Goal: Information Seeking & Learning: Find specific page/section

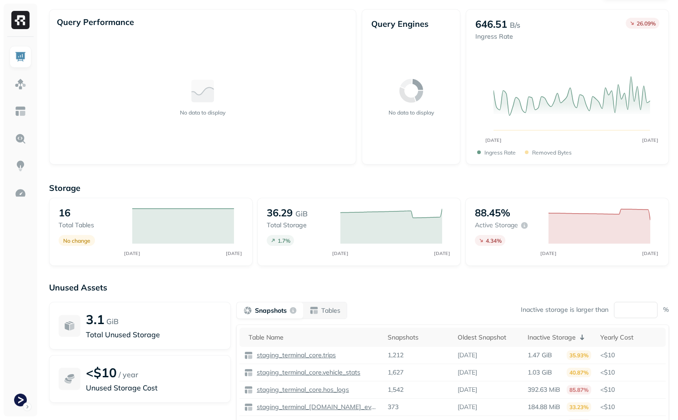
scroll to position [26, 0]
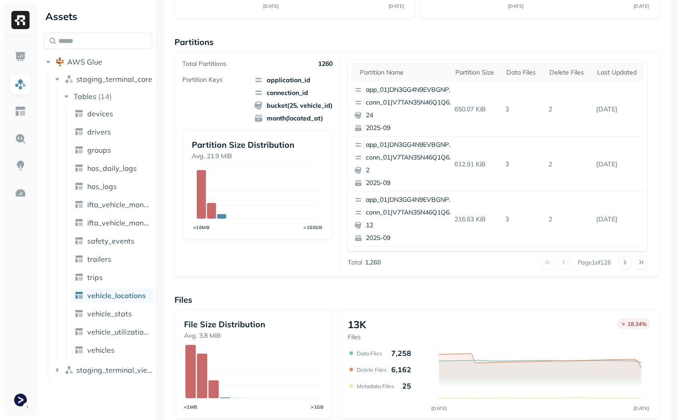
scroll to position [143, 0]
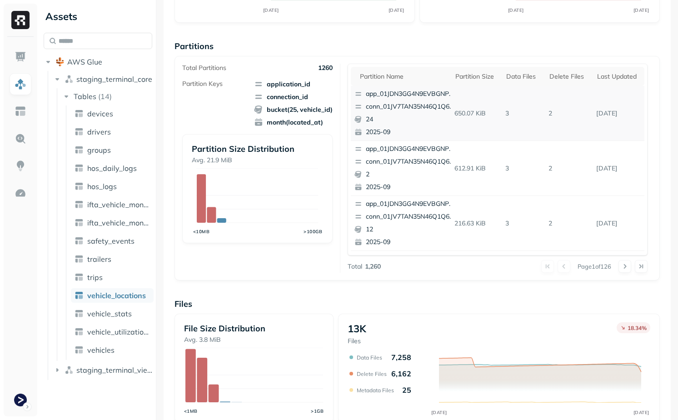
click at [551, 114] on p "2" at bounding box center [569, 113] width 48 height 16
drag, startPoint x: 562, startPoint y: 114, endPoint x: 526, endPoint y: 114, distance: 35.9
click at [526, 114] on tr "app_01JDN3GG4N9EVBGNPTA9PXZ02J conn_01JV7TAN35N46Q1Q6B5KDB7WH2 24 2025-09 650.0…" at bounding box center [498, 113] width 294 height 55
click at [526, 114] on p "3" at bounding box center [523, 113] width 43 height 16
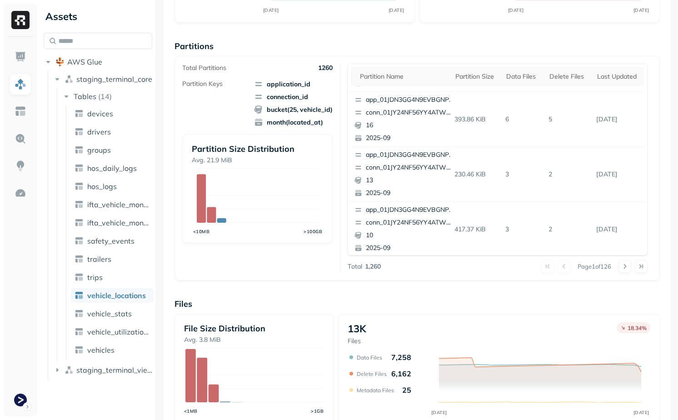
scroll to position [0, 0]
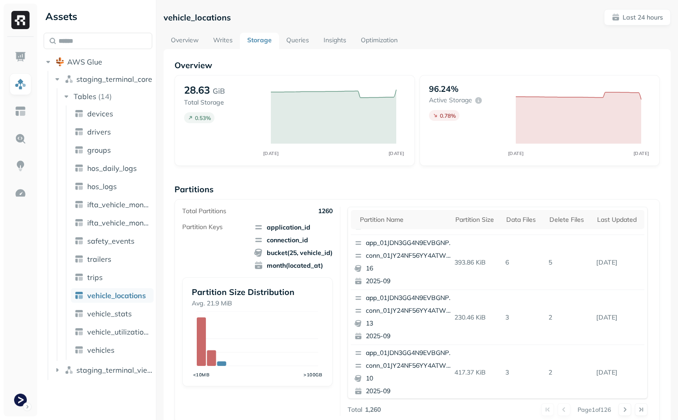
click at [196, 15] on p "vehicle_locations" at bounding box center [197, 17] width 67 height 10
copy p "vehicle_locations"
copy span "staging_terminal_core"
click at [201, 16] on p "vehicle_locations" at bounding box center [197, 17] width 67 height 10
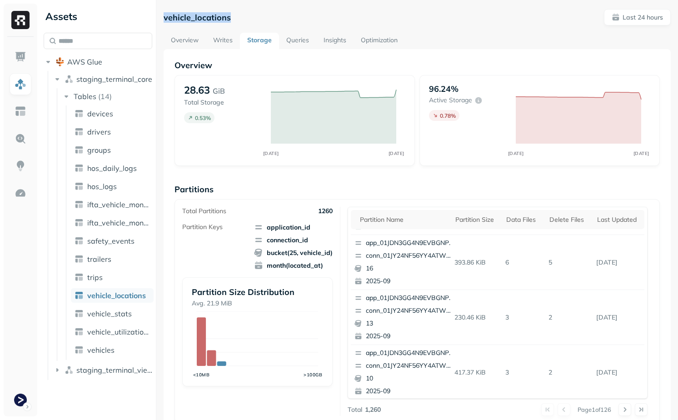
click at [201, 16] on p "vehicle_locations" at bounding box center [197, 17] width 67 height 10
copy p "vehicle_locations"
